Goal: Check status: Check status

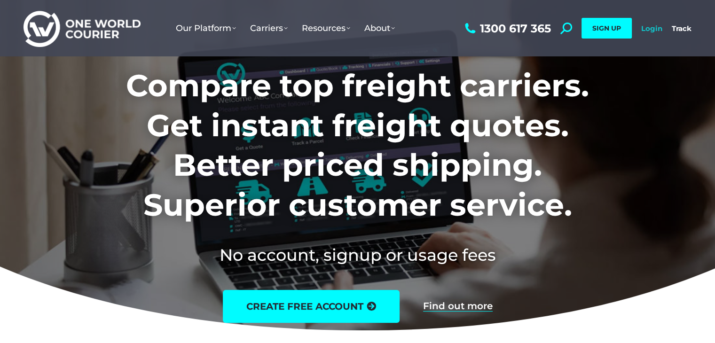
click at [654, 30] on link "Login" at bounding box center [651, 28] width 21 height 9
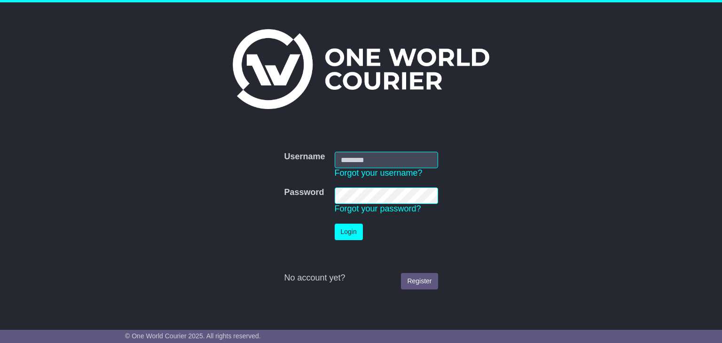
type input "**********"
click at [348, 229] on button "Login" at bounding box center [349, 232] width 28 height 16
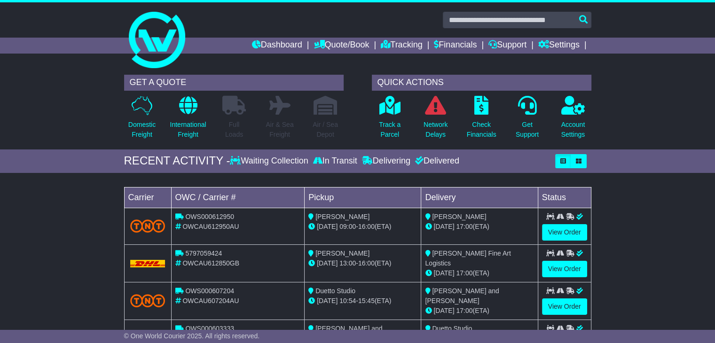
drag, startPoint x: 721, startPoint y: 97, endPoint x: 696, endPoint y: 55, distance: 49.2
click at [696, 55] on html "[PERSON_NAME][EMAIL_ADDRESS][DOMAIN_NAME][PERSON_NAME] Logout [PERSON_NAME] Di …" at bounding box center [357, 171] width 715 height 343
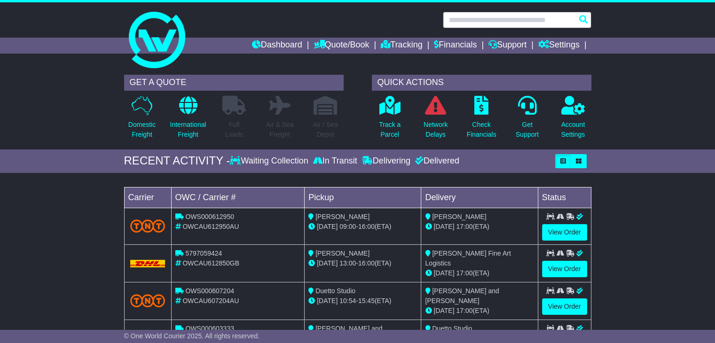
click at [459, 23] on input "text" at bounding box center [517, 20] width 149 height 16
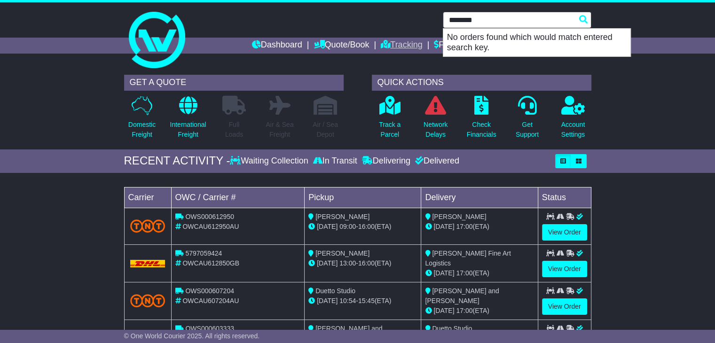
type input "********"
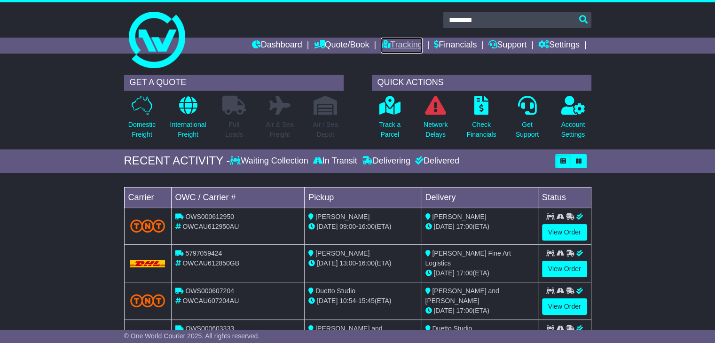
click at [397, 49] on link "Tracking" at bounding box center [401, 46] width 41 height 16
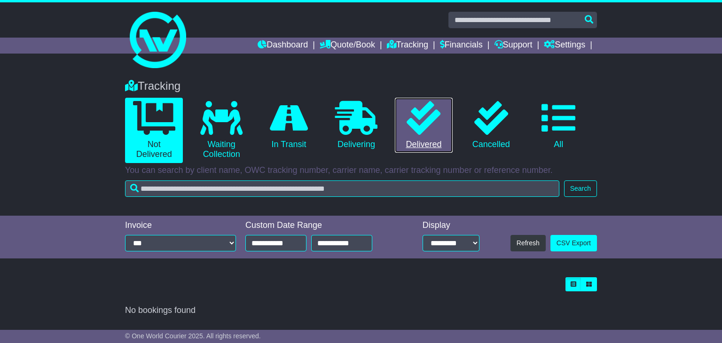
click at [423, 118] on icon at bounding box center [424, 118] width 34 height 34
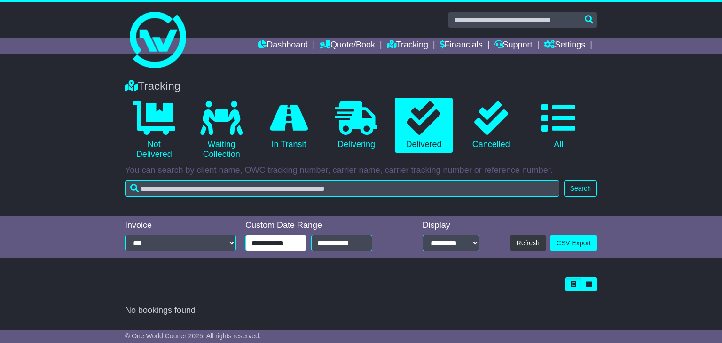
click at [295, 241] on input "**********" at bounding box center [275, 243] width 61 height 16
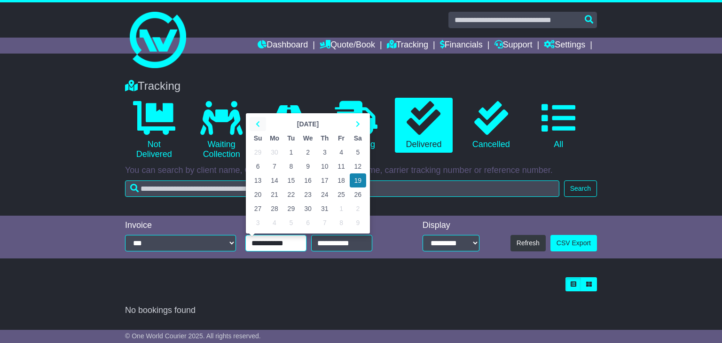
click at [257, 128] on th at bounding box center [258, 124] width 16 height 14
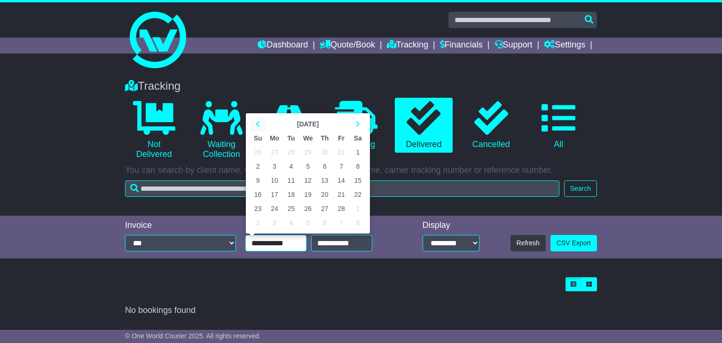
click at [257, 128] on th at bounding box center [258, 124] width 16 height 14
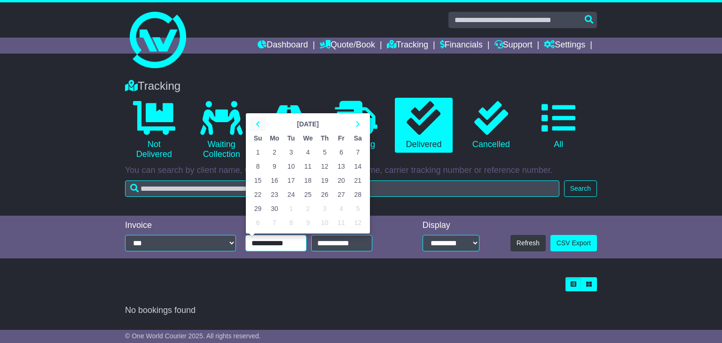
click at [257, 128] on th at bounding box center [258, 124] width 16 height 14
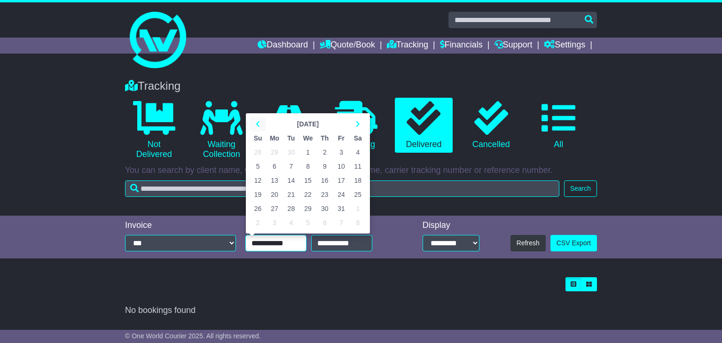
click at [257, 128] on th at bounding box center [258, 124] width 16 height 14
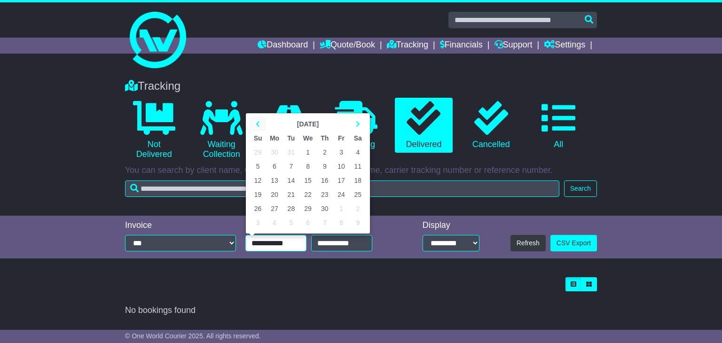
click at [257, 128] on th at bounding box center [258, 124] width 16 height 14
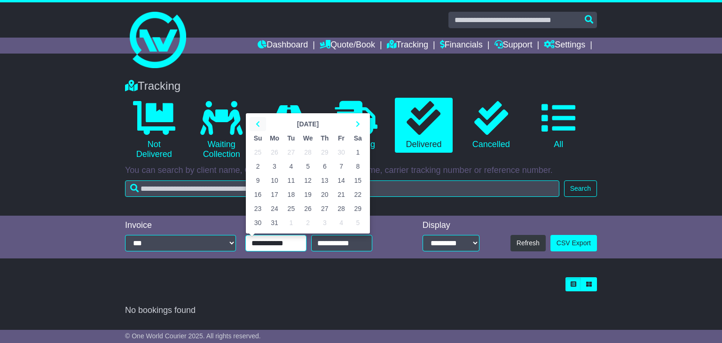
click at [257, 128] on th at bounding box center [258, 124] width 16 height 14
click at [276, 149] on td "1" at bounding box center [274, 152] width 17 height 14
type input "**********"
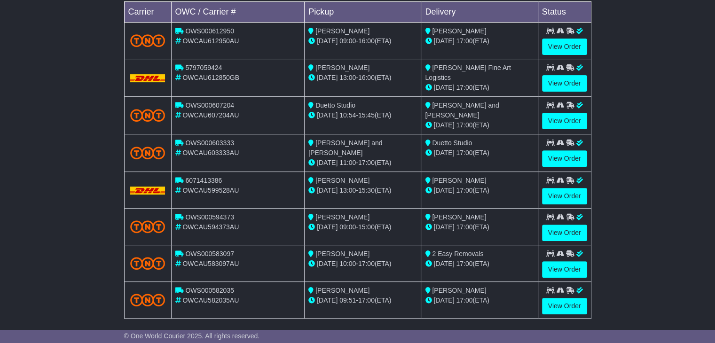
scroll to position [349, 0]
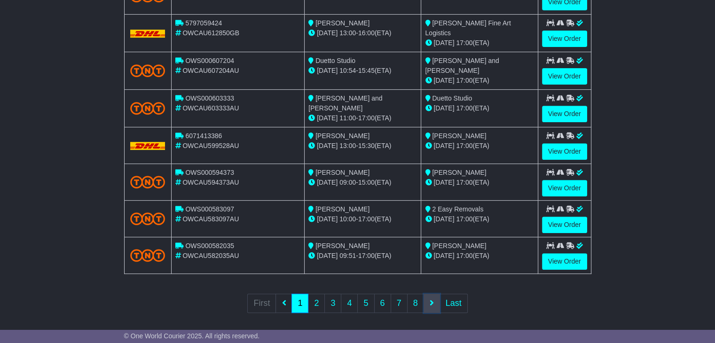
click at [430, 301] on icon at bounding box center [432, 302] width 4 height 8
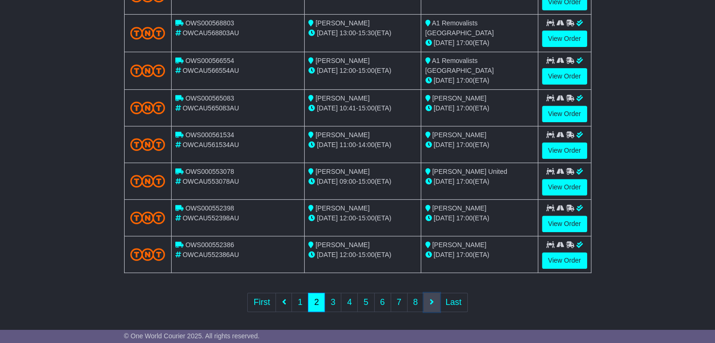
click at [430, 293] on link at bounding box center [431, 302] width 16 height 19
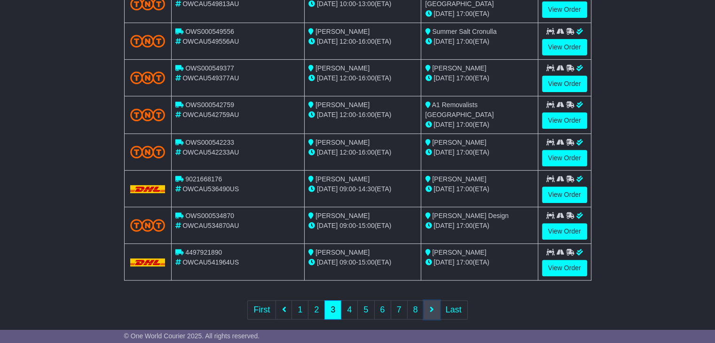
scroll to position [347, 0]
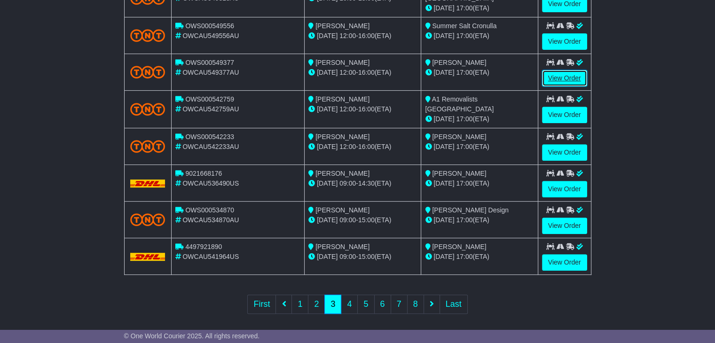
click at [563, 74] on link "View Order" at bounding box center [564, 78] width 45 height 16
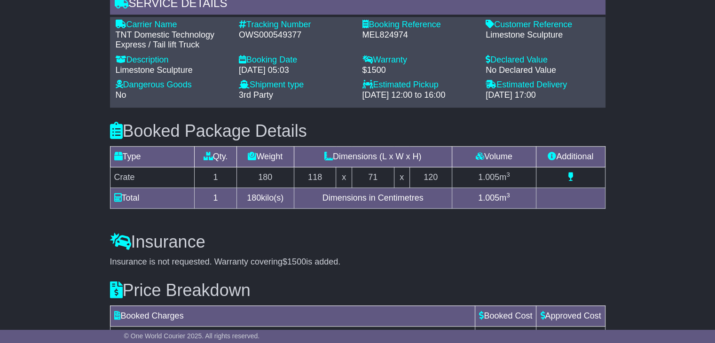
scroll to position [904, 0]
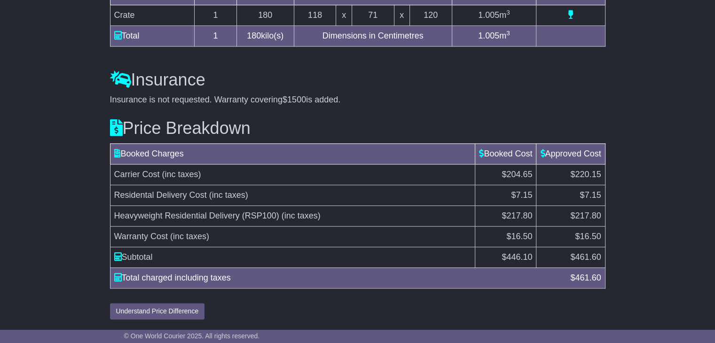
drag, startPoint x: 718, startPoint y: 71, endPoint x: 721, endPoint y: 346, distance: 274.5
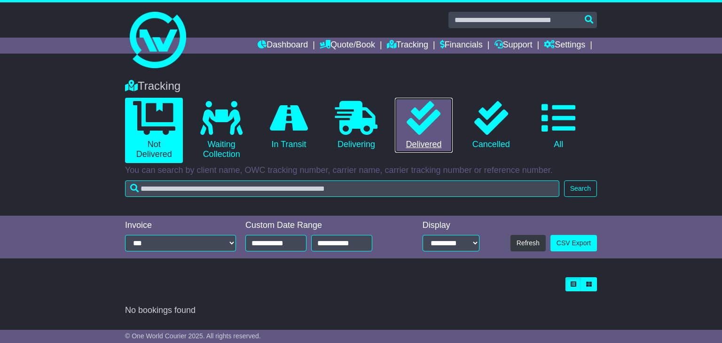
click at [427, 115] on icon at bounding box center [424, 118] width 34 height 34
click at [410, 110] on icon at bounding box center [424, 118] width 34 height 34
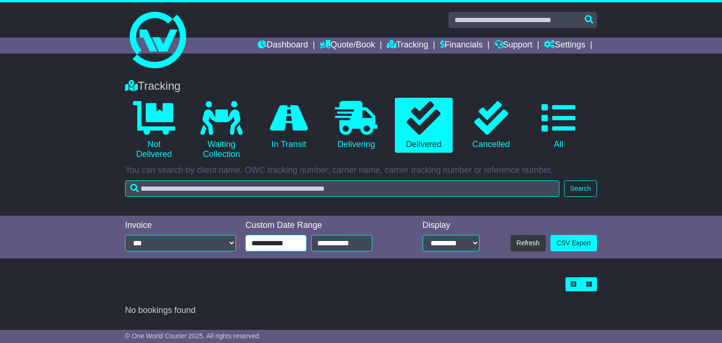
click at [259, 240] on input "**********" at bounding box center [275, 243] width 61 height 16
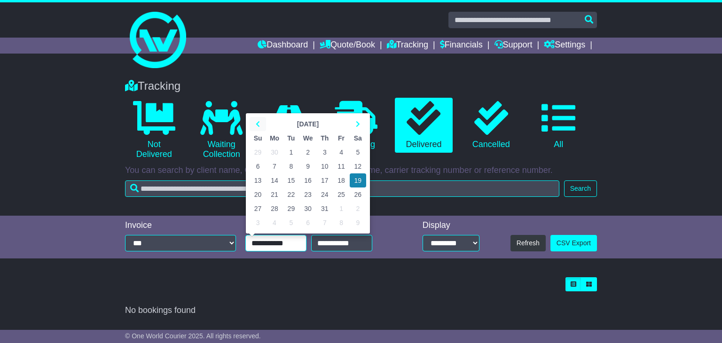
click at [258, 122] on icon at bounding box center [258, 124] width 4 height 7
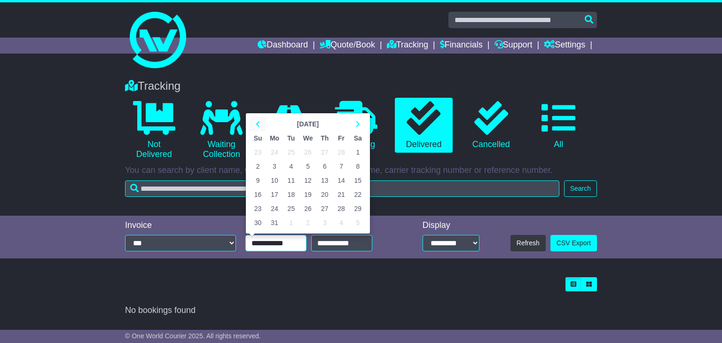
click at [258, 122] on icon at bounding box center [258, 124] width 4 height 7
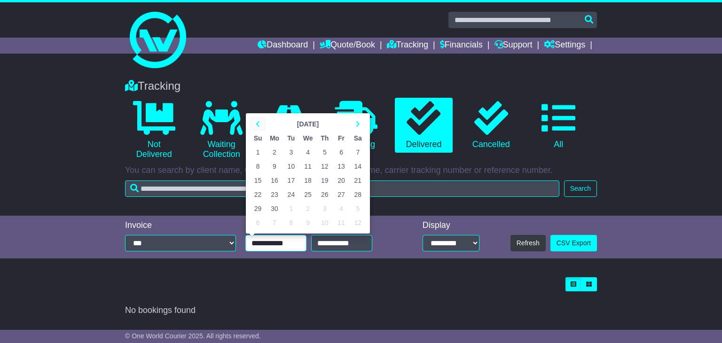
click at [258, 122] on icon at bounding box center [258, 124] width 4 height 7
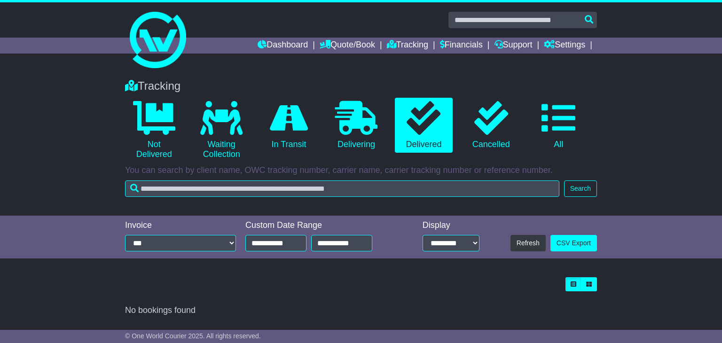
click at [258, 122] on li "0 In Transit" at bounding box center [288, 130] width 67 height 65
click at [273, 252] on div "**********" at bounding box center [321, 237] width 160 height 34
click at [273, 243] on input "**********" at bounding box center [275, 243] width 61 height 16
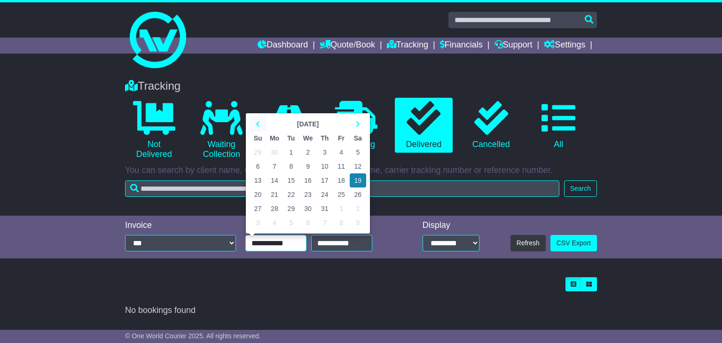
click at [256, 123] on icon at bounding box center [258, 124] width 4 height 7
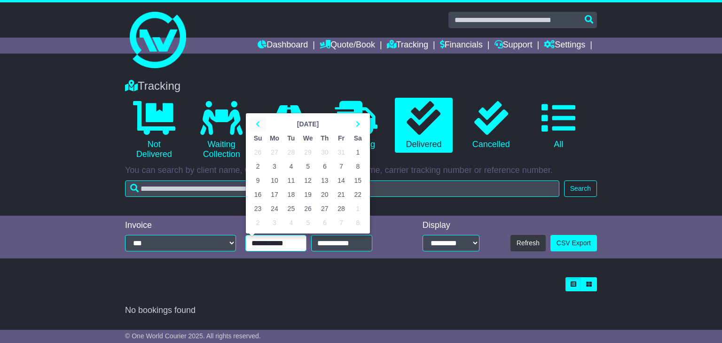
click at [256, 123] on icon at bounding box center [258, 124] width 4 height 7
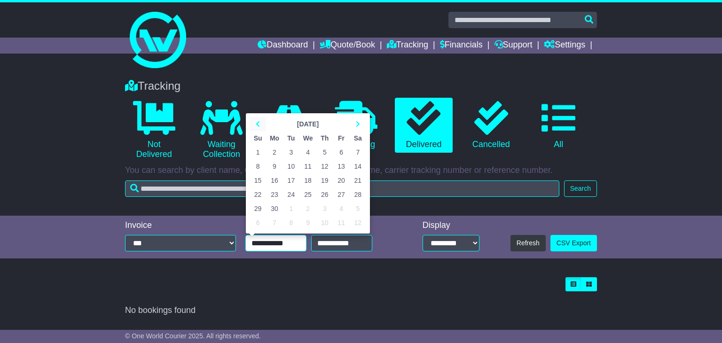
click at [256, 123] on icon at bounding box center [258, 124] width 4 height 7
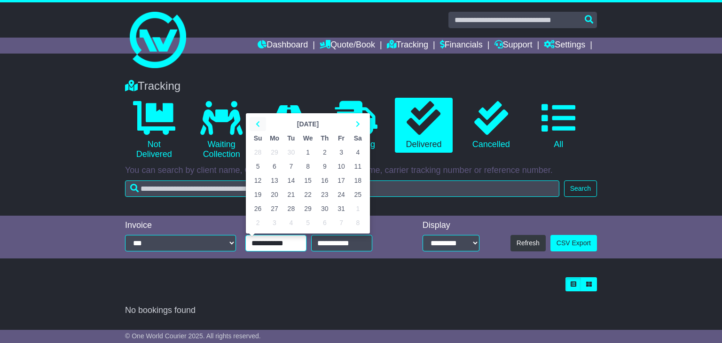
click at [256, 123] on icon at bounding box center [258, 124] width 4 height 7
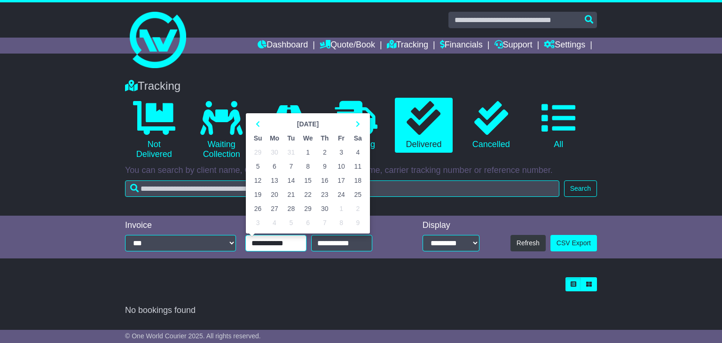
click at [276, 164] on td "6" at bounding box center [274, 166] width 17 height 14
type input "**********"
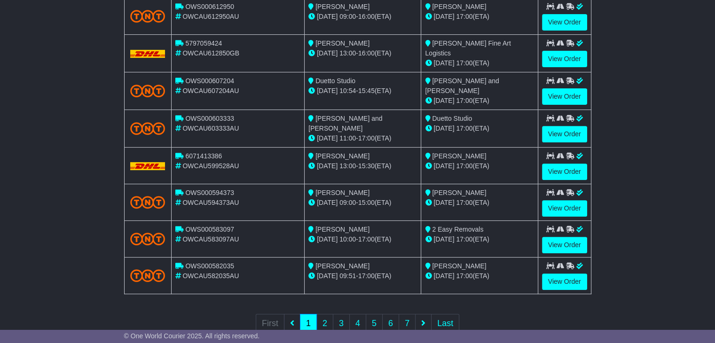
scroll to position [328, 0]
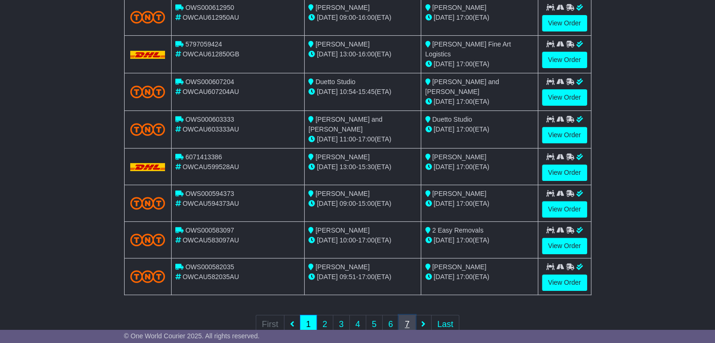
click at [407, 315] on link "7" at bounding box center [407, 324] width 17 height 19
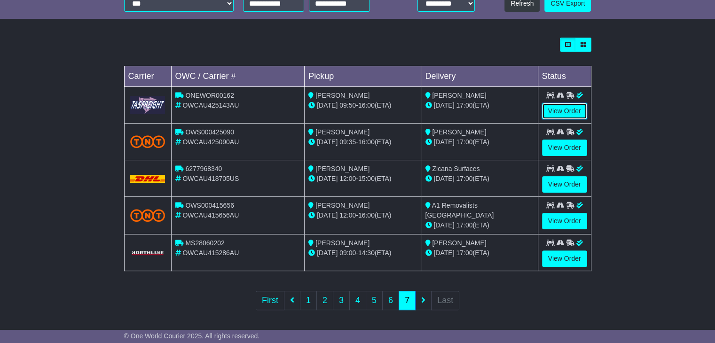
click at [570, 106] on link "View Order" at bounding box center [564, 111] width 45 height 16
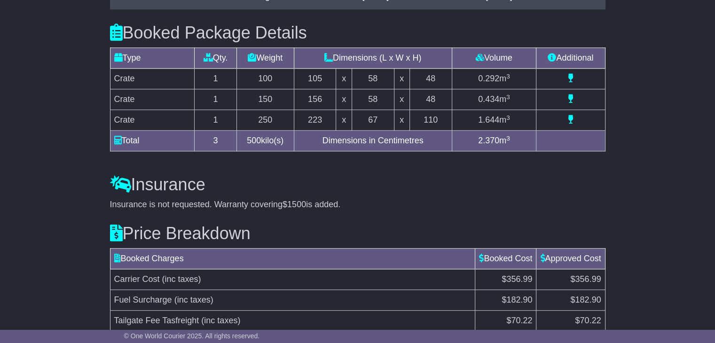
scroll to position [925, 0]
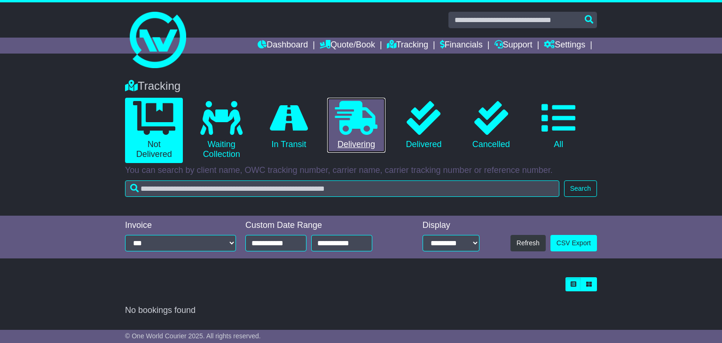
click at [367, 132] on icon at bounding box center [356, 118] width 42 height 34
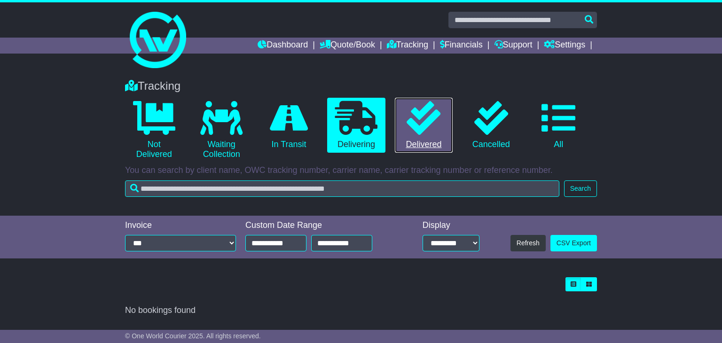
click at [429, 121] on icon at bounding box center [424, 118] width 34 height 34
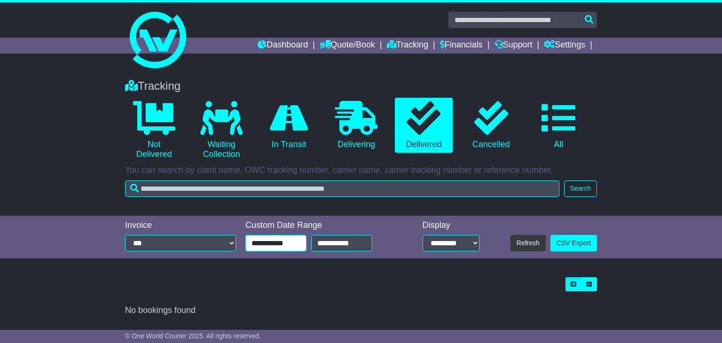
click at [269, 245] on input "**********" at bounding box center [275, 243] width 61 height 16
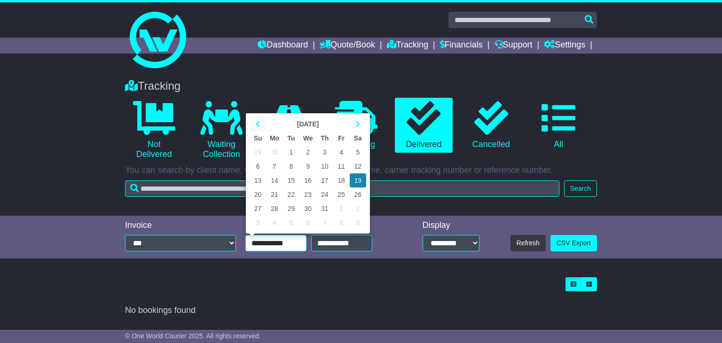
click at [259, 127] on th at bounding box center [258, 124] width 16 height 14
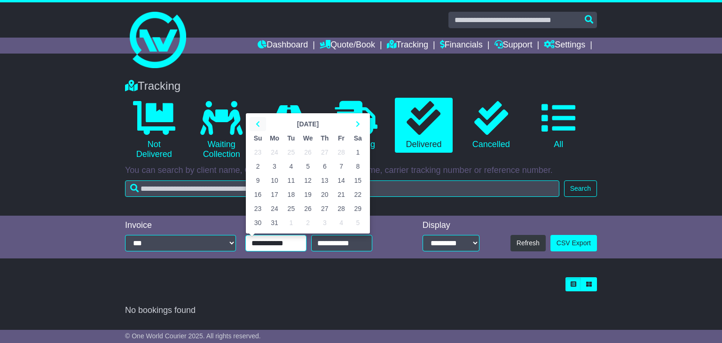
click at [259, 127] on th at bounding box center [258, 124] width 16 height 14
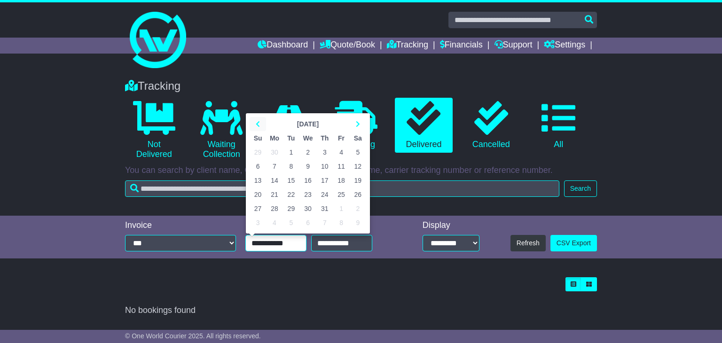
click at [259, 127] on th at bounding box center [258, 124] width 16 height 14
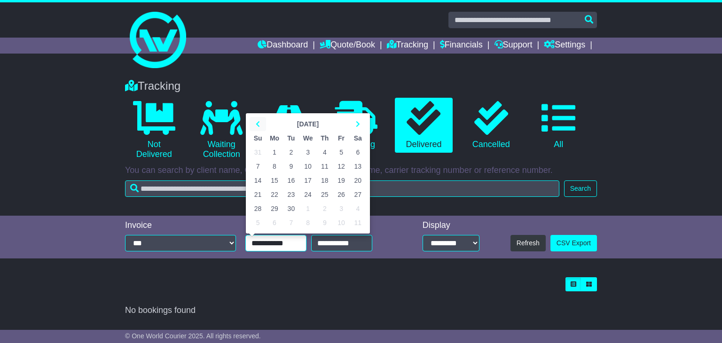
click at [259, 127] on th at bounding box center [258, 124] width 16 height 14
click at [260, 164] on td "3" at bounding box center [258, 166] width 16 height 14
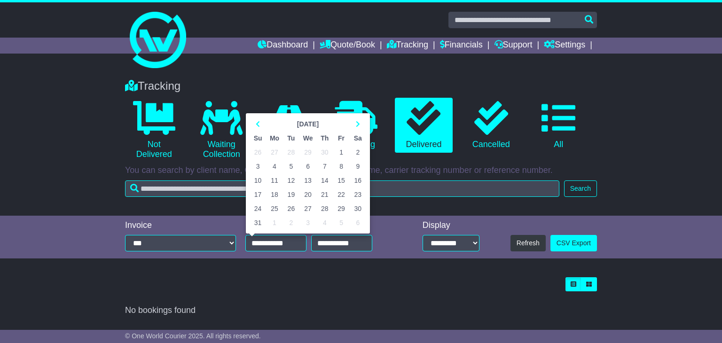
type input "**********"
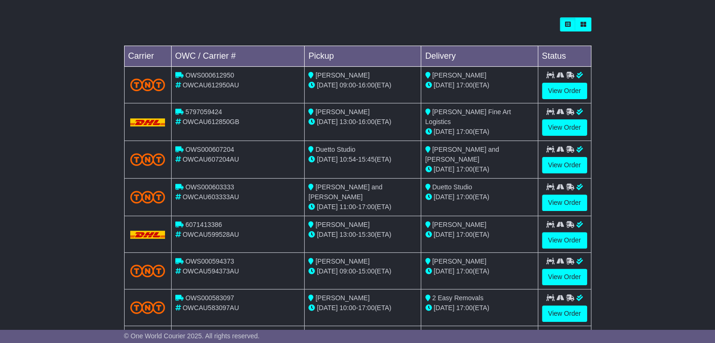
scroll to position [349, 0]
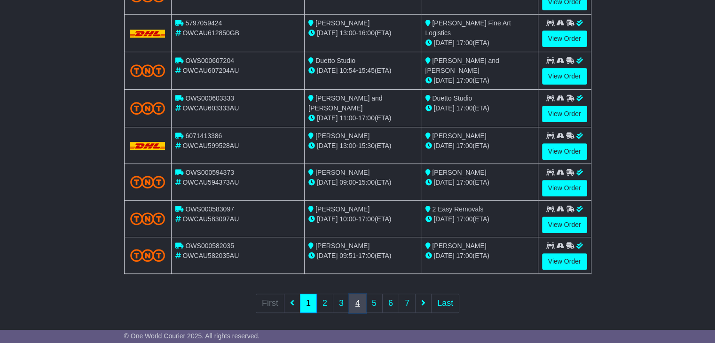
click at [361, 299] on link "4" at bounding box center [357, 303] width 17 height 19
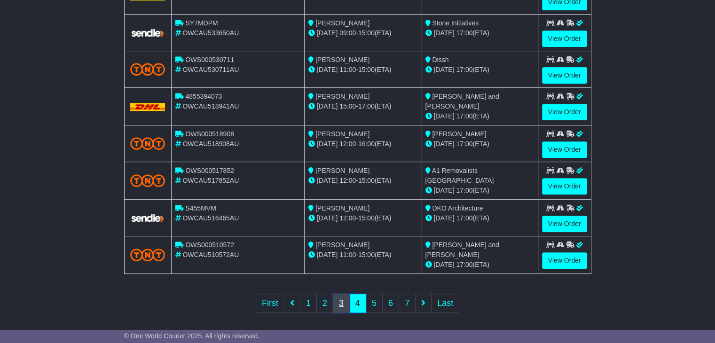
click at [338, 299] on link "3" at bounding box center [341, 303] width 17 height 19
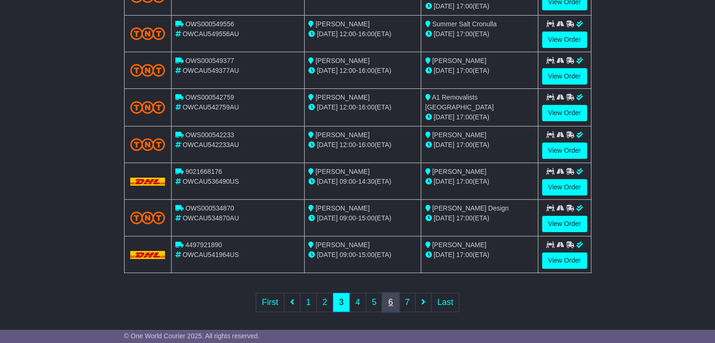
click at [383, 297] on link "6" at bounding box center [390, 302] width 17 height 19
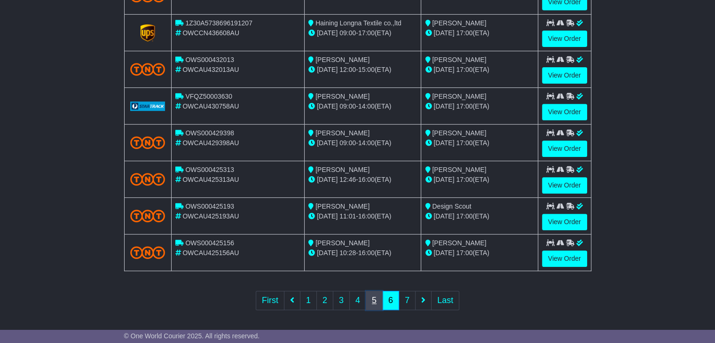
click at [378, 297] on link "5" at bounding box center [374, 300] width 17 height 19
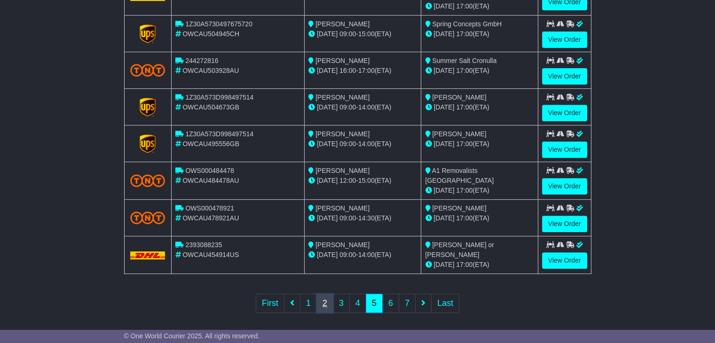
click at [329, 295] on link "2" at bounding box center [324, 303] width 17 height 19
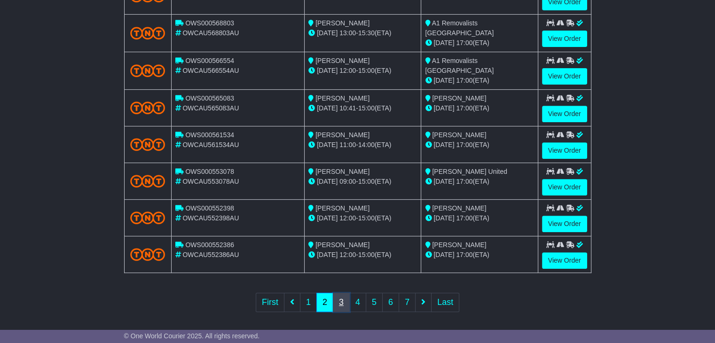
click at [344, 298] on link "3" at bounding box center [341, 302] width 17 height 19
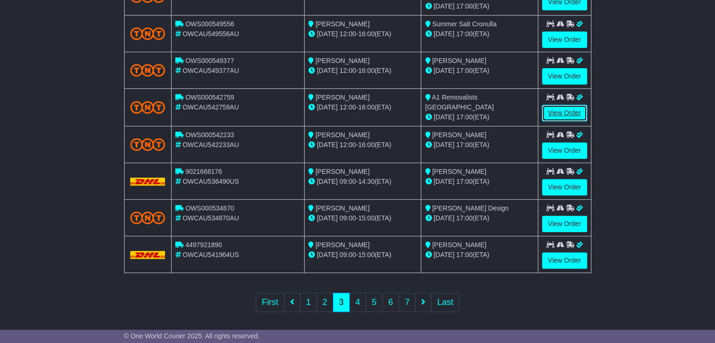
click at [560, 114] on link "View Order" at bounding box center [564, 113] width 45 height 16
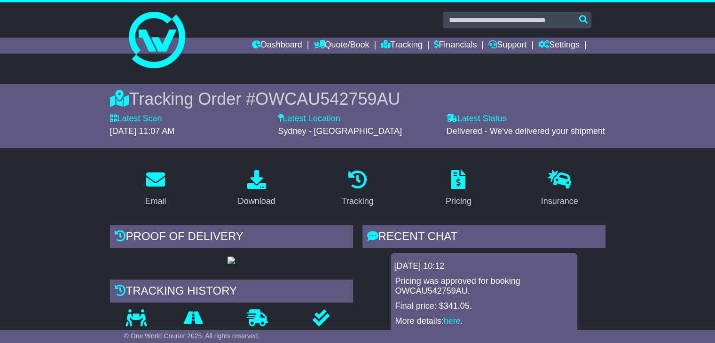
click at [714, 34] on html "[PERSON_NAME][EMAIL_ADDRESS][DOMAIN_NAME][PERSON_NAME] Logout [PERSON_NAME] Di …" at bounding box center [357, 171] width 715 height 343
